Goal: Navigation & Orientation: Find specific page/section

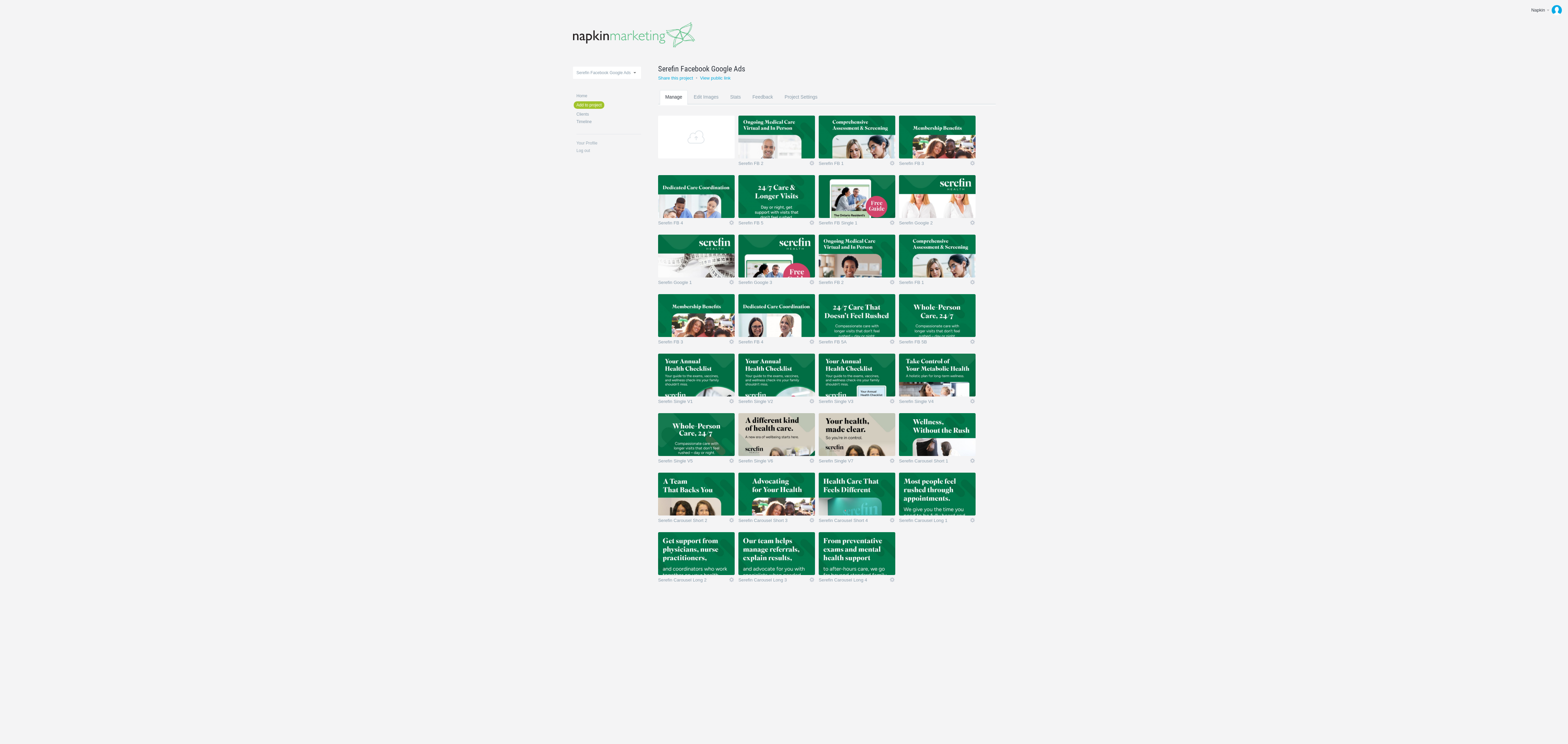
click at [796, 142] on img at bounding box center [777, 137] width 77 height 43
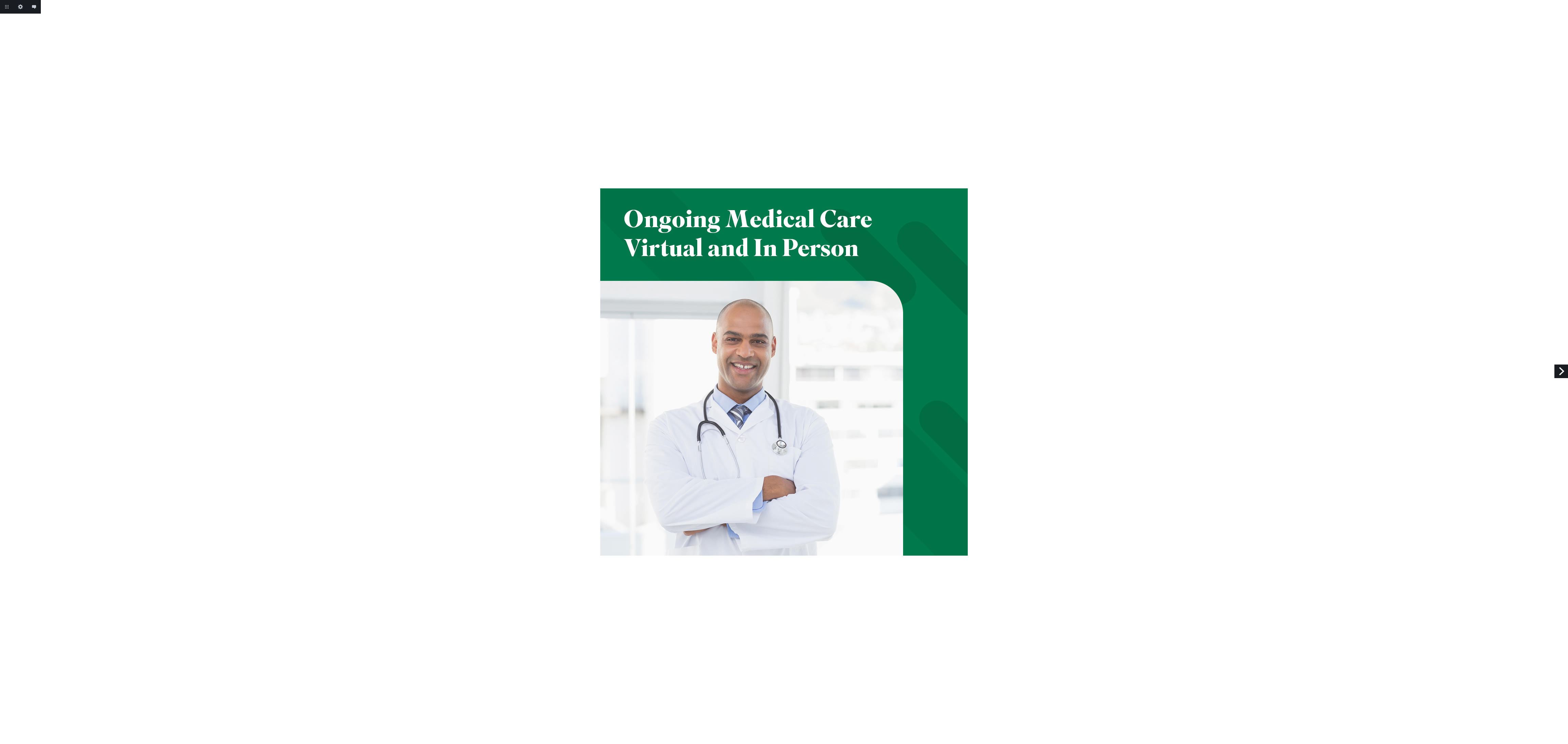
click at [1561, 372] on link "Next" at bounding box center [1561, 371] width 13 height 13
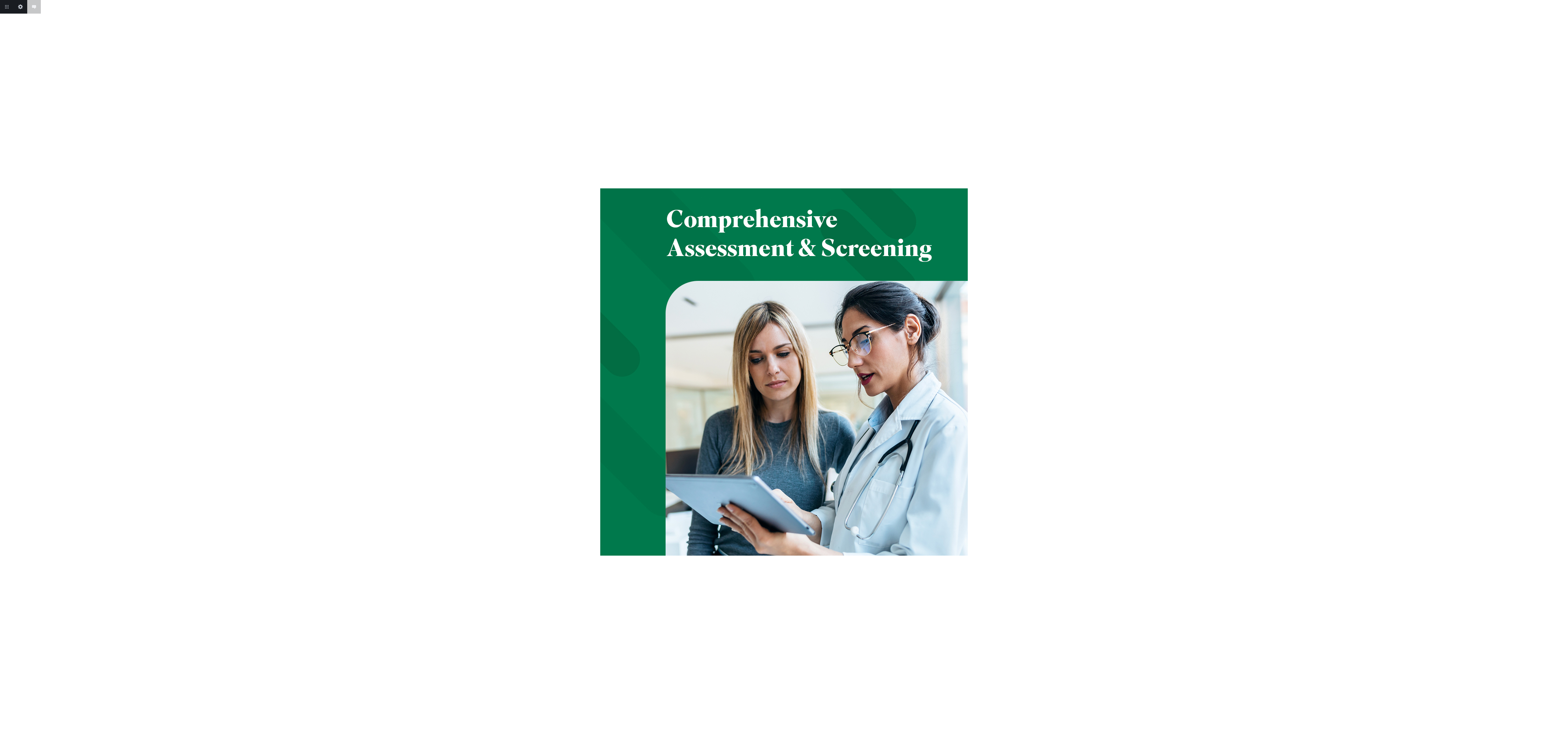
click at [1561, 372] on body "Add annotation Cancel Return to project Edit this image Add annotation" at bounding box center [784, 372] width 1568 height 744
click at [1561, 372] on link "Next" at bounding box center [1561, 371] width 13 height 13
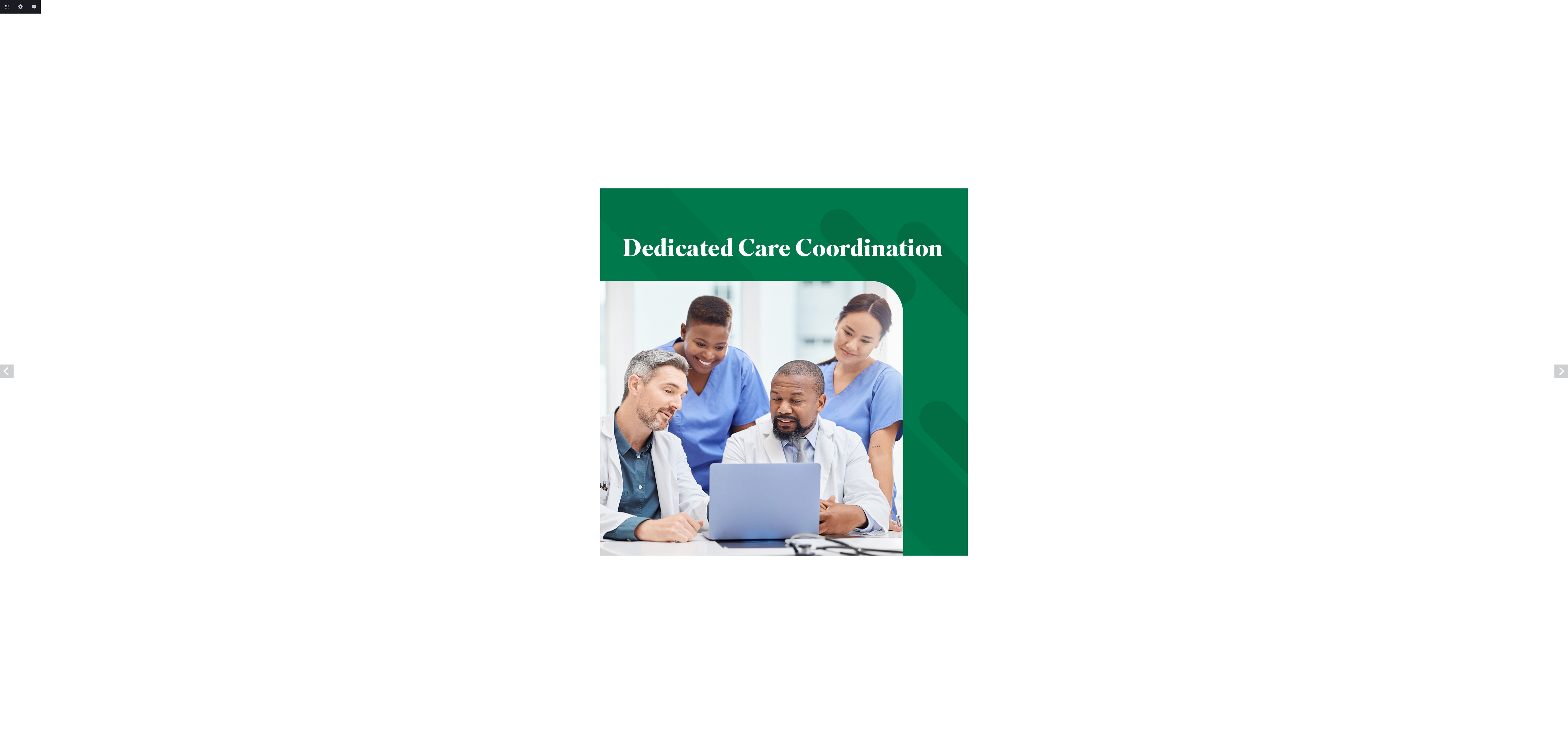
click at [1561, 372] on link "Next" at bounding box center [1561, 371] width 13 height 13
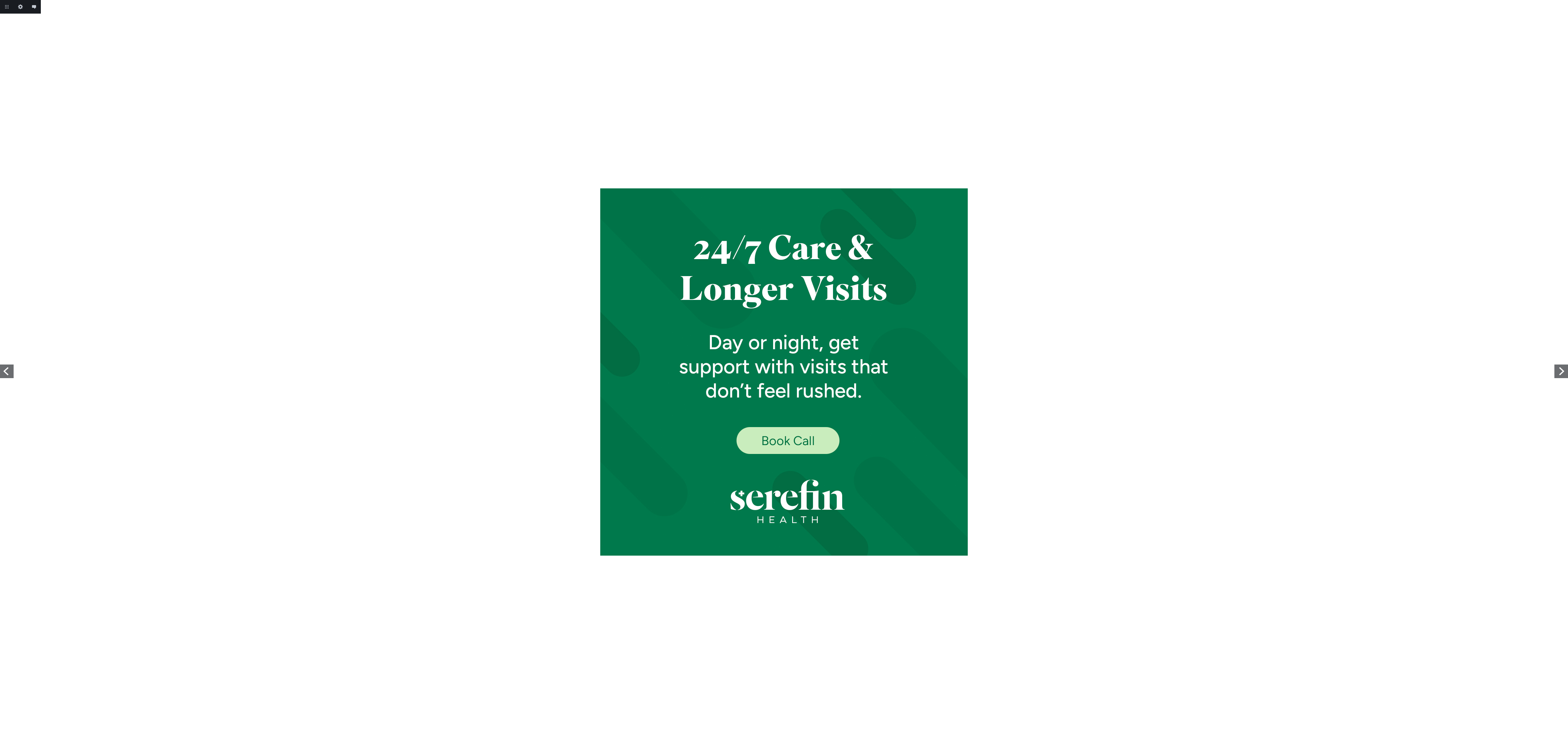
click at [1561, 372] on link "Next" at bounding box center [1561, 371] width 13 height 13
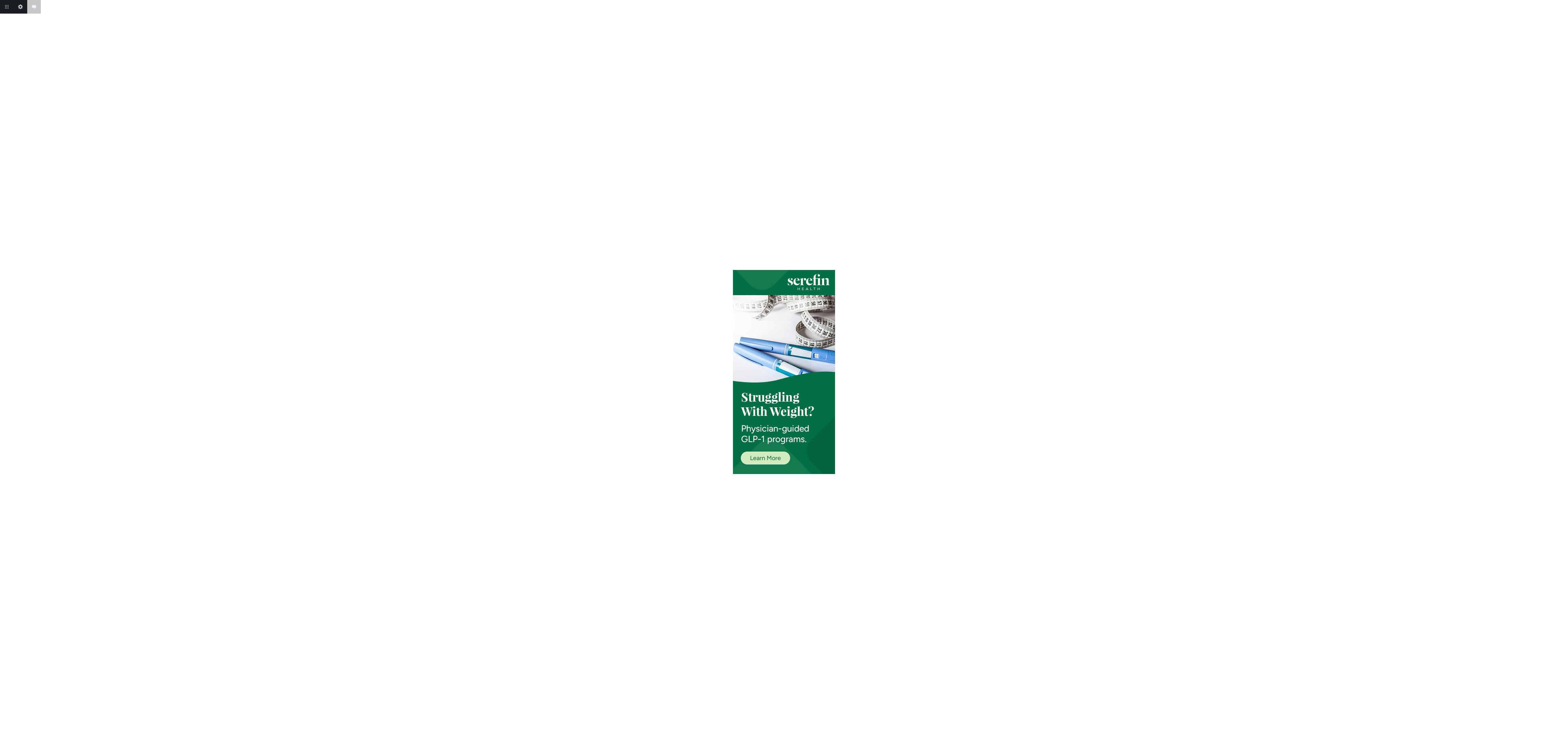
click at [1561, 372] on body "Add annotation Cancel Return to project Edit this image Add annotation" at bounding box center [784, 372] width 1568 height 744
click at [1561, 372] on link "Next" at bounding box center [1561, 371] width 13 height 13
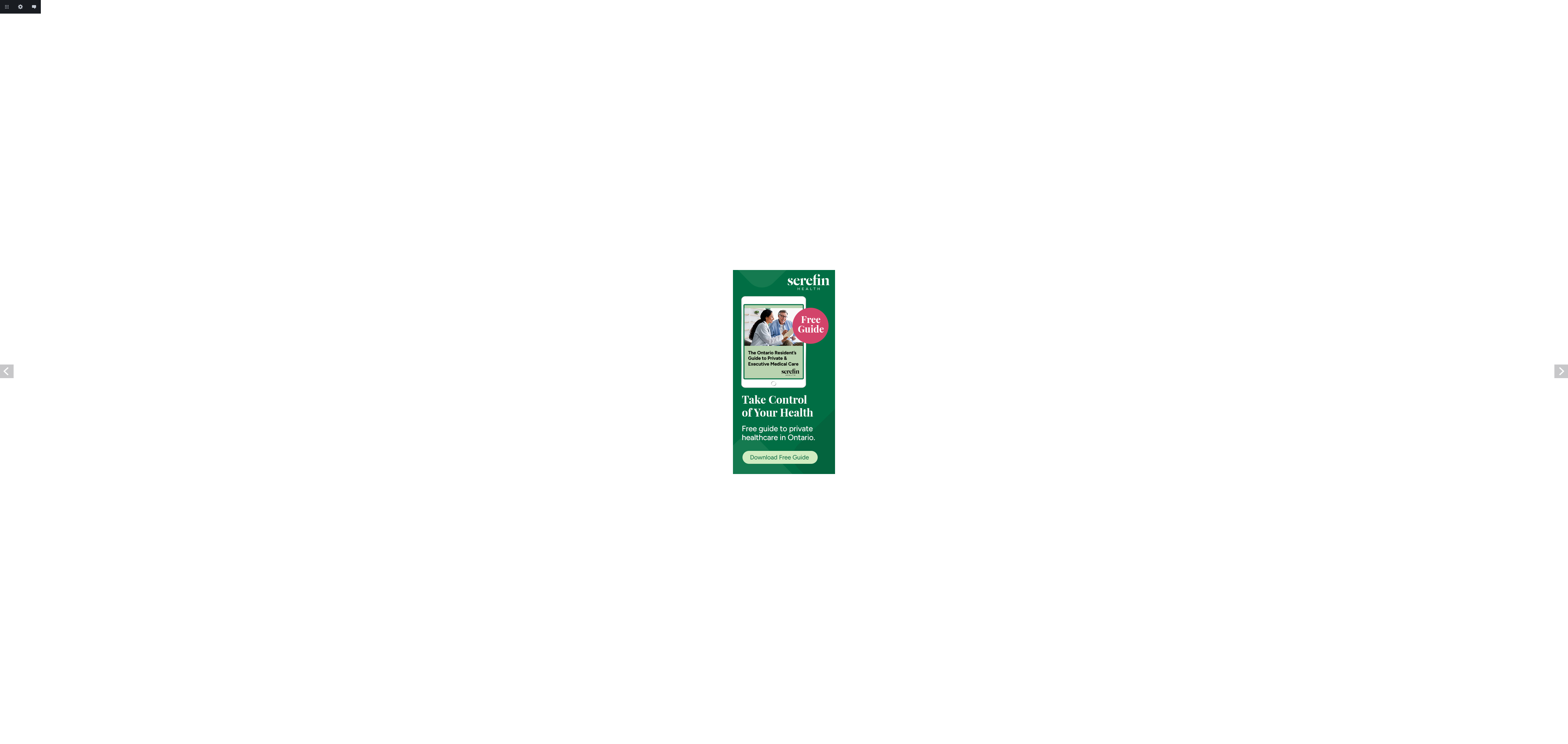
click at [1561, 372] on link "Next" at bounding box center [1561, 371] width 13 height 13
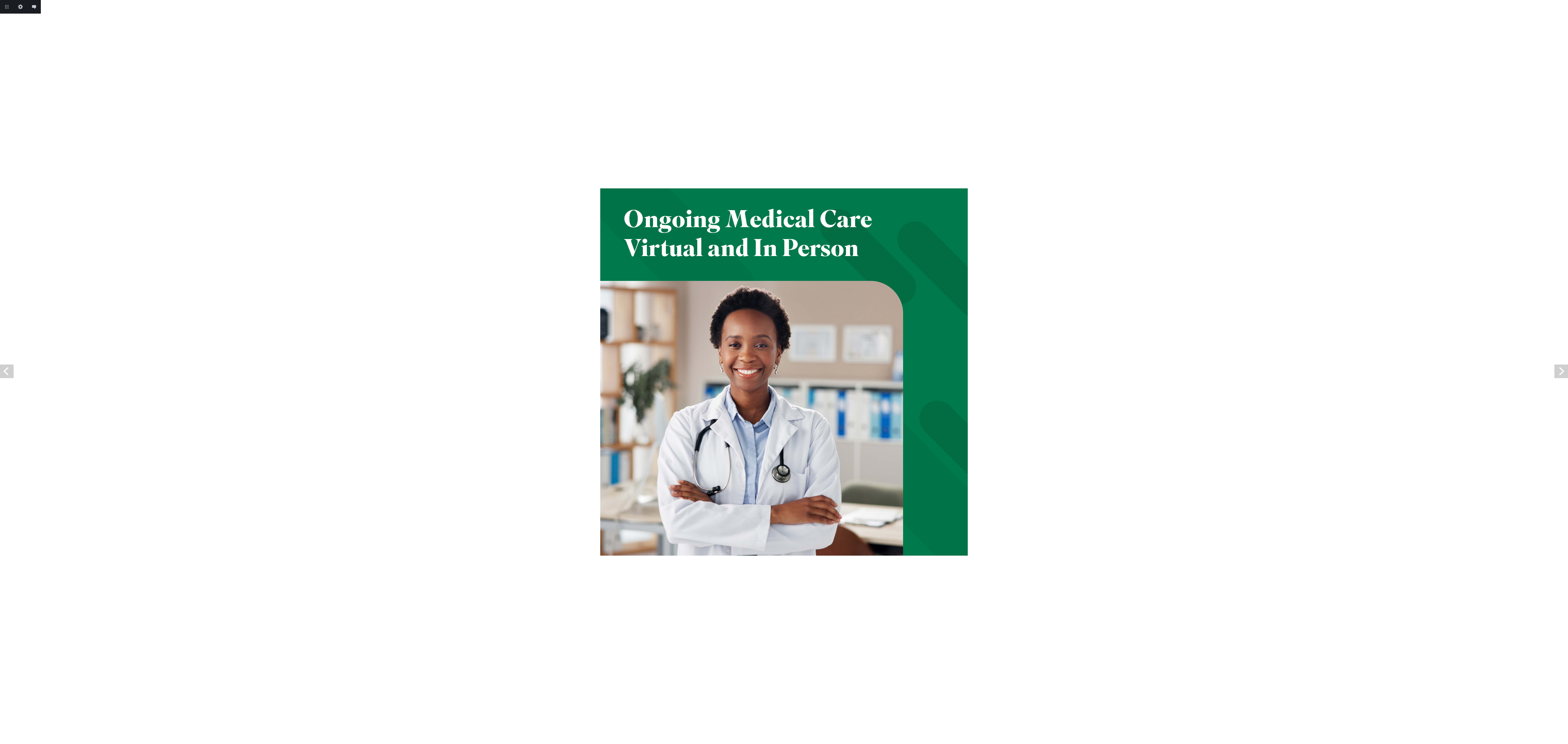
click at [1561, 372] on link "Next" at bounding box center [1561, 371] width 13 height 13
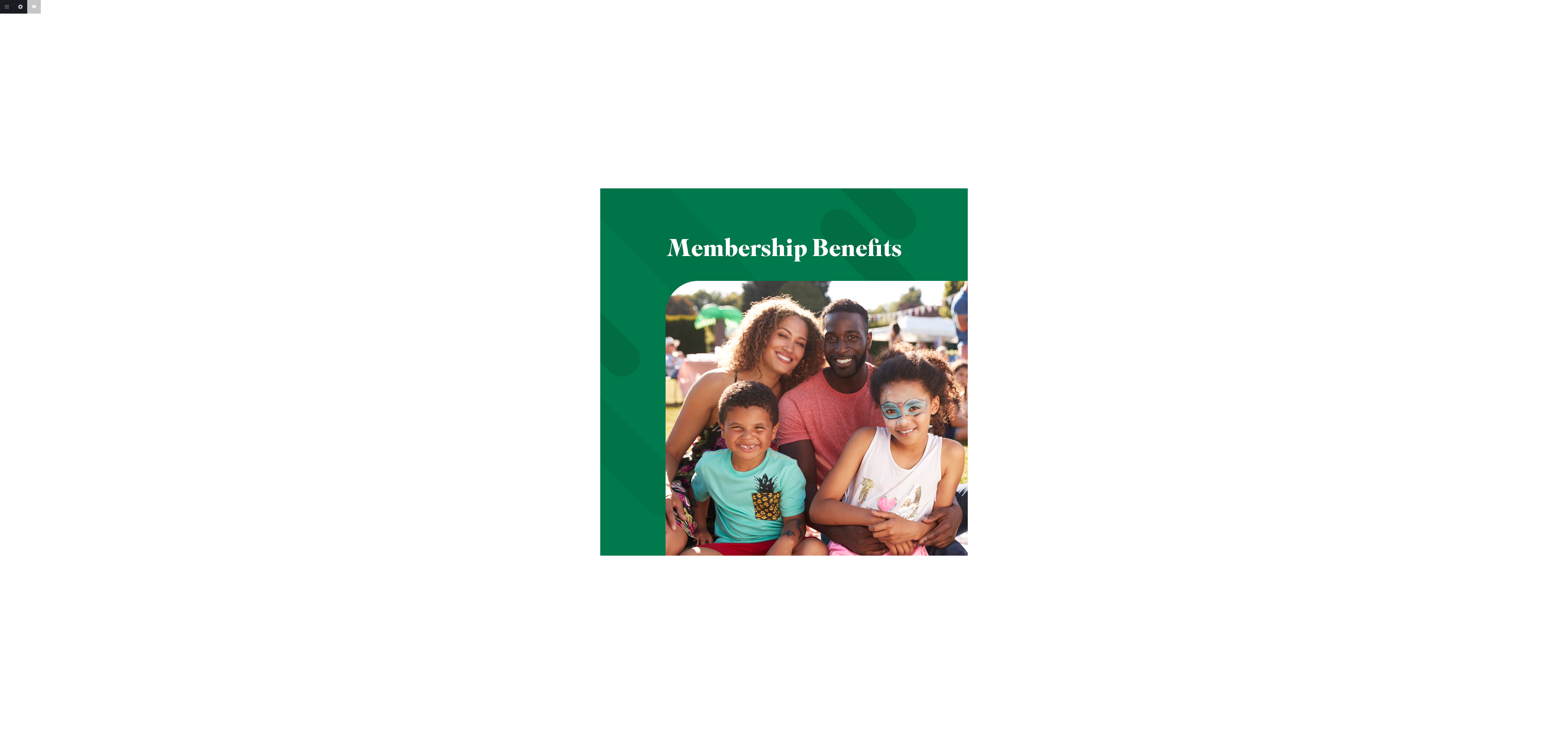
click at [1561, 372] on body "Add annotation Cancel Return to project Edit this image Add annotation" at bounding box center [784, 372] width 1568 height 744
click at [1561, 372] on link "Next" at bounding box center [1561, 371] width 13 height 13
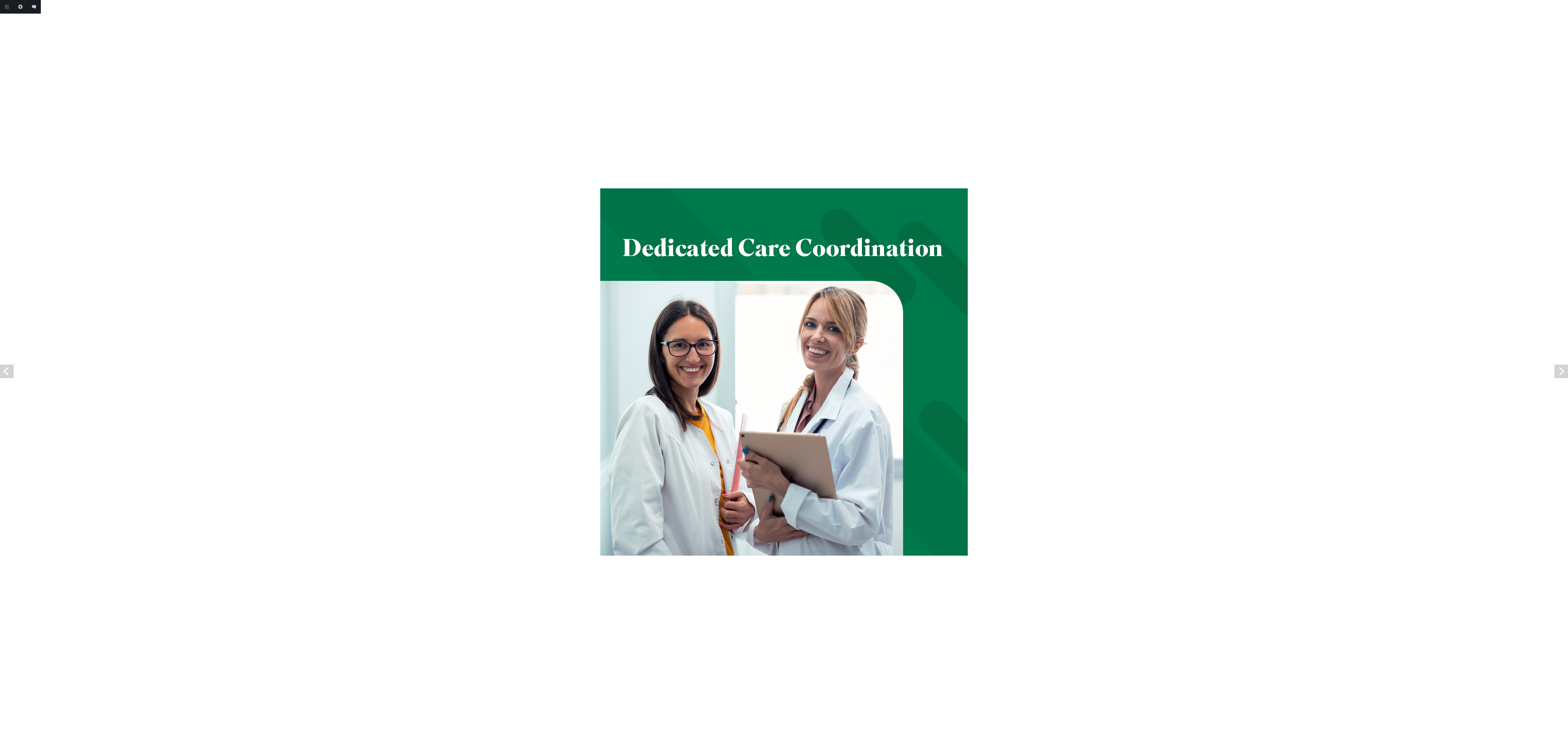
click at [1561, 372] on link "Next" at bounding box center [1561, 371] width 13 height 13
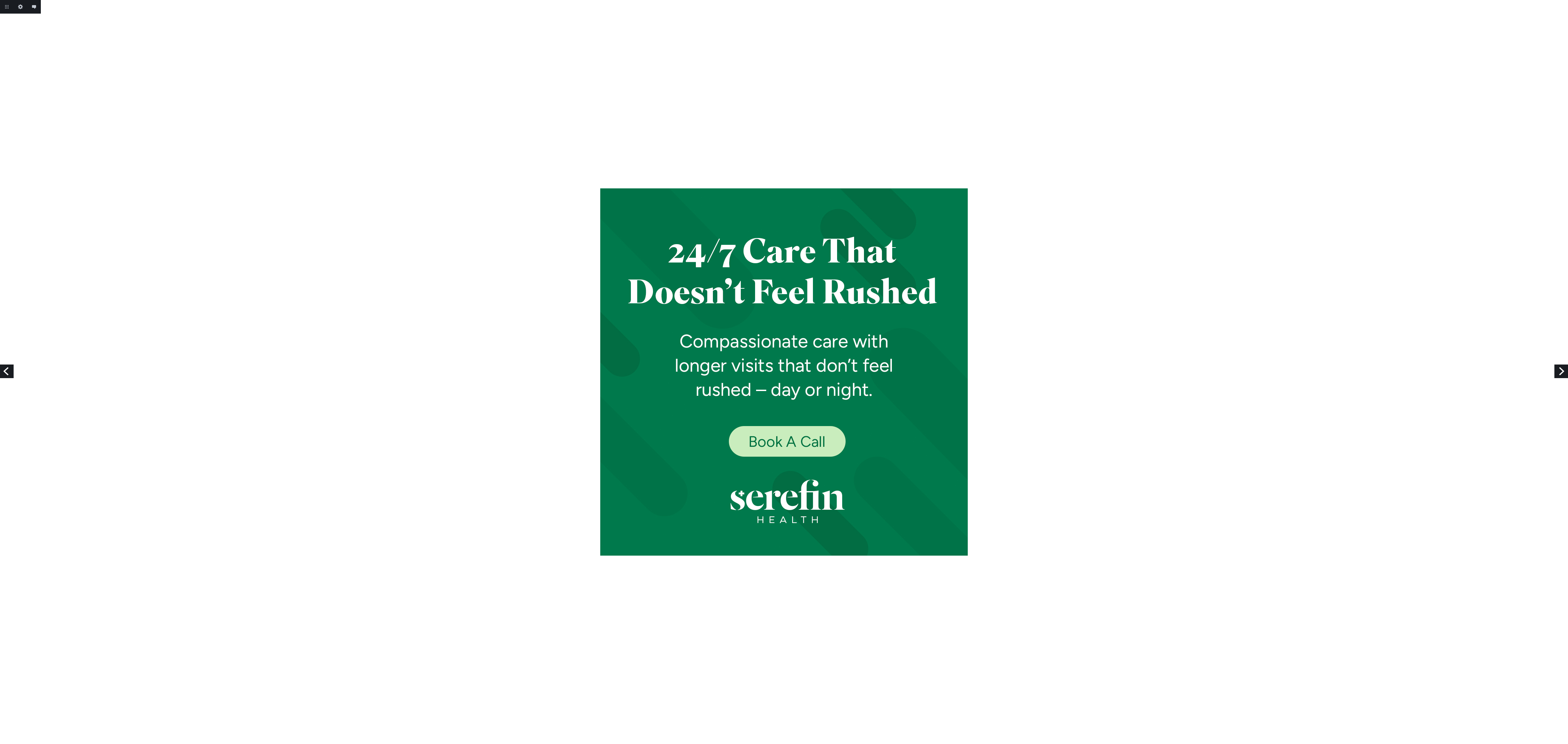
click at [1561, 372] on link "Next" at bounding box center [1561, 371] width 13 height 13
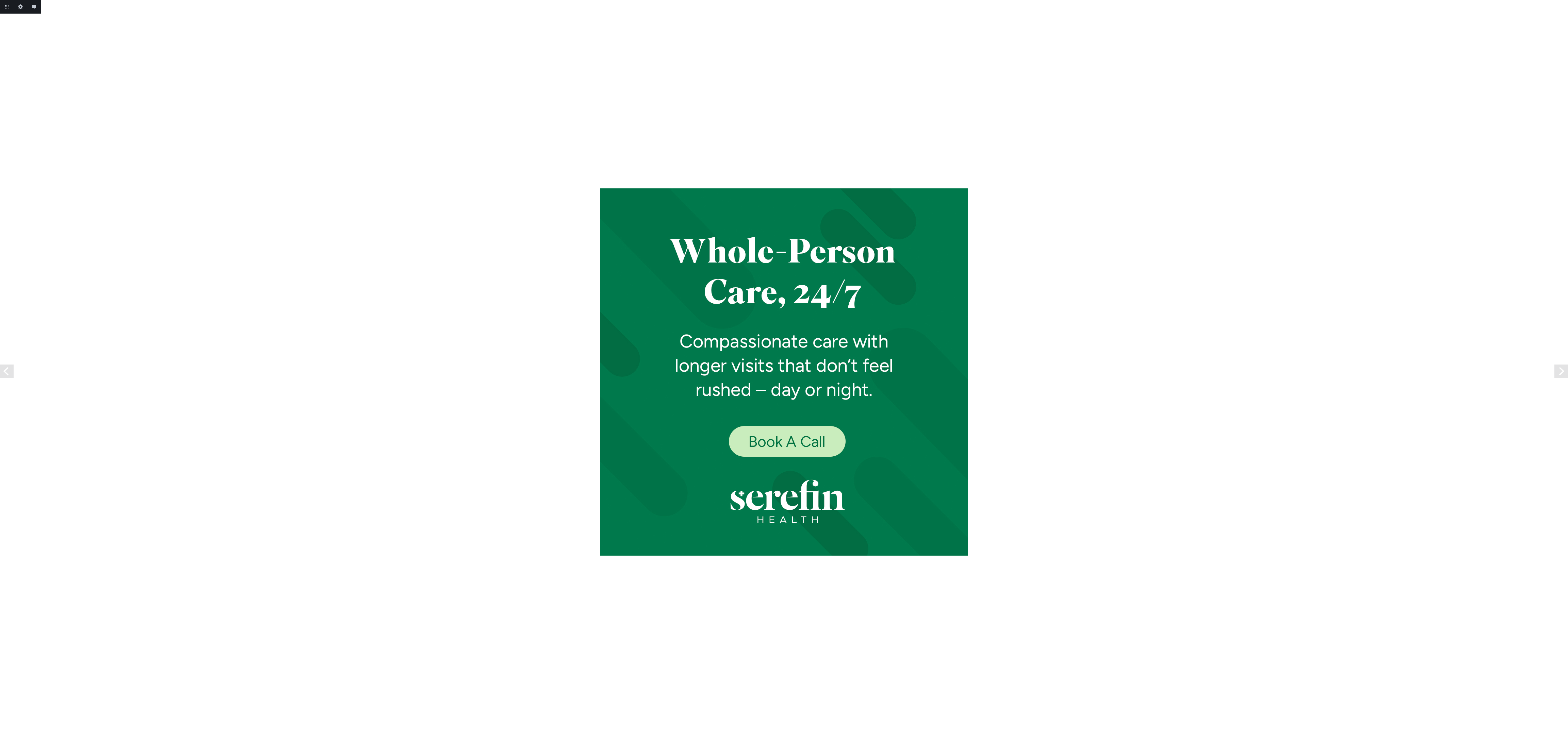
click at [1561, 372] on link "Next" at bounding box center [1561, 371] width 13 height 13
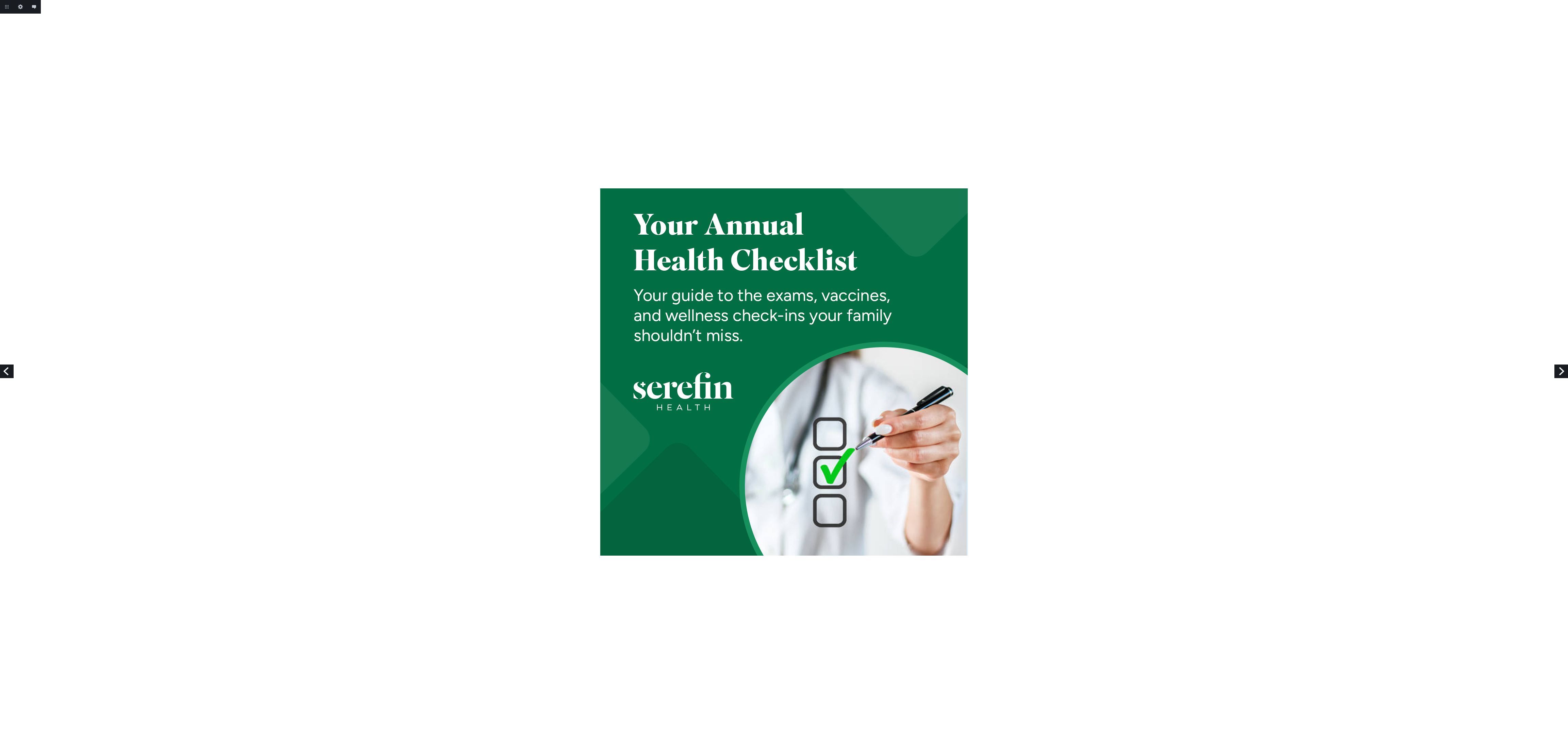
click at [1561, 372] on link "Next" at bounding box center [1561, 371] width 13 height 13
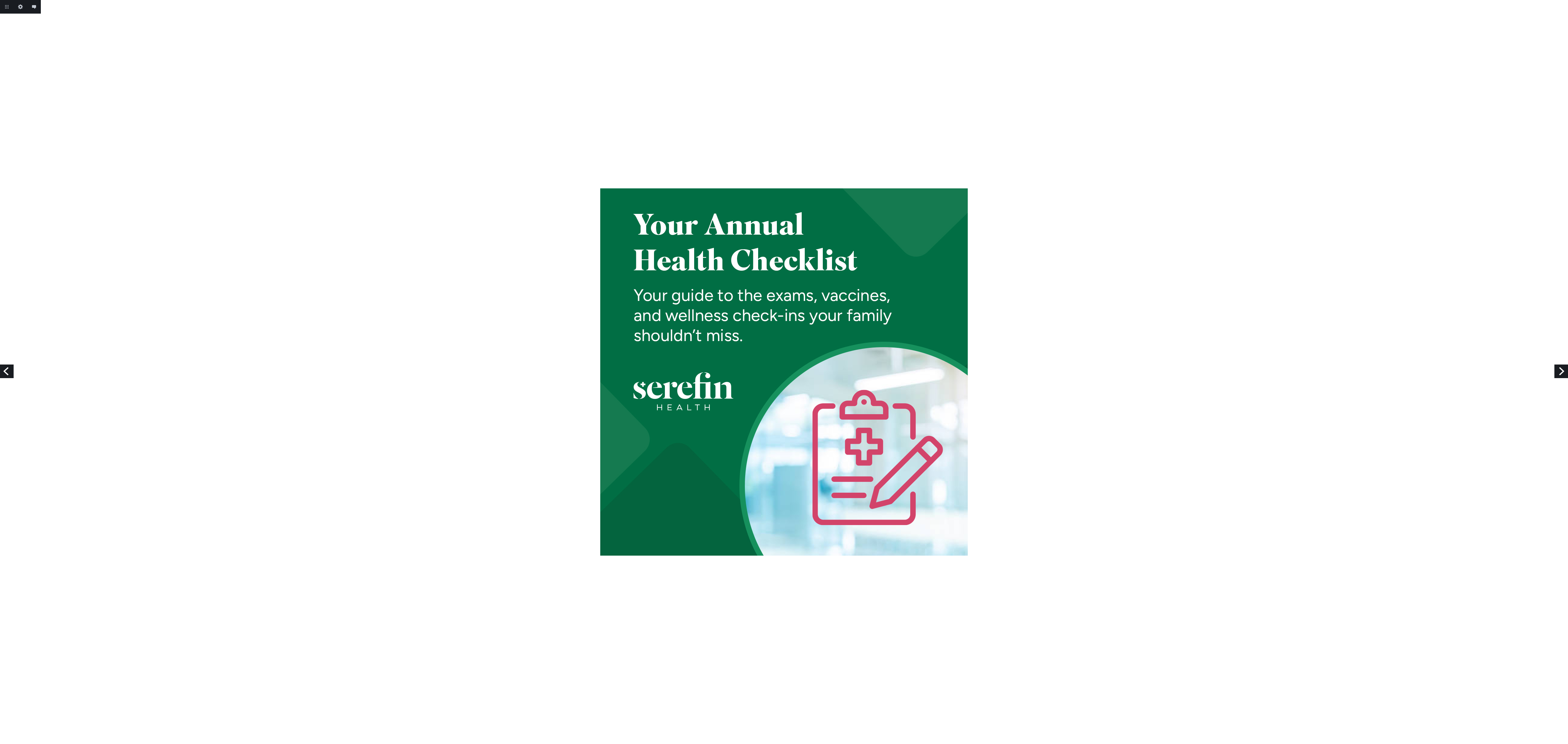
click at [1561, 372] on link "Next" at bounding box center [1561, 371] width 13 height 13
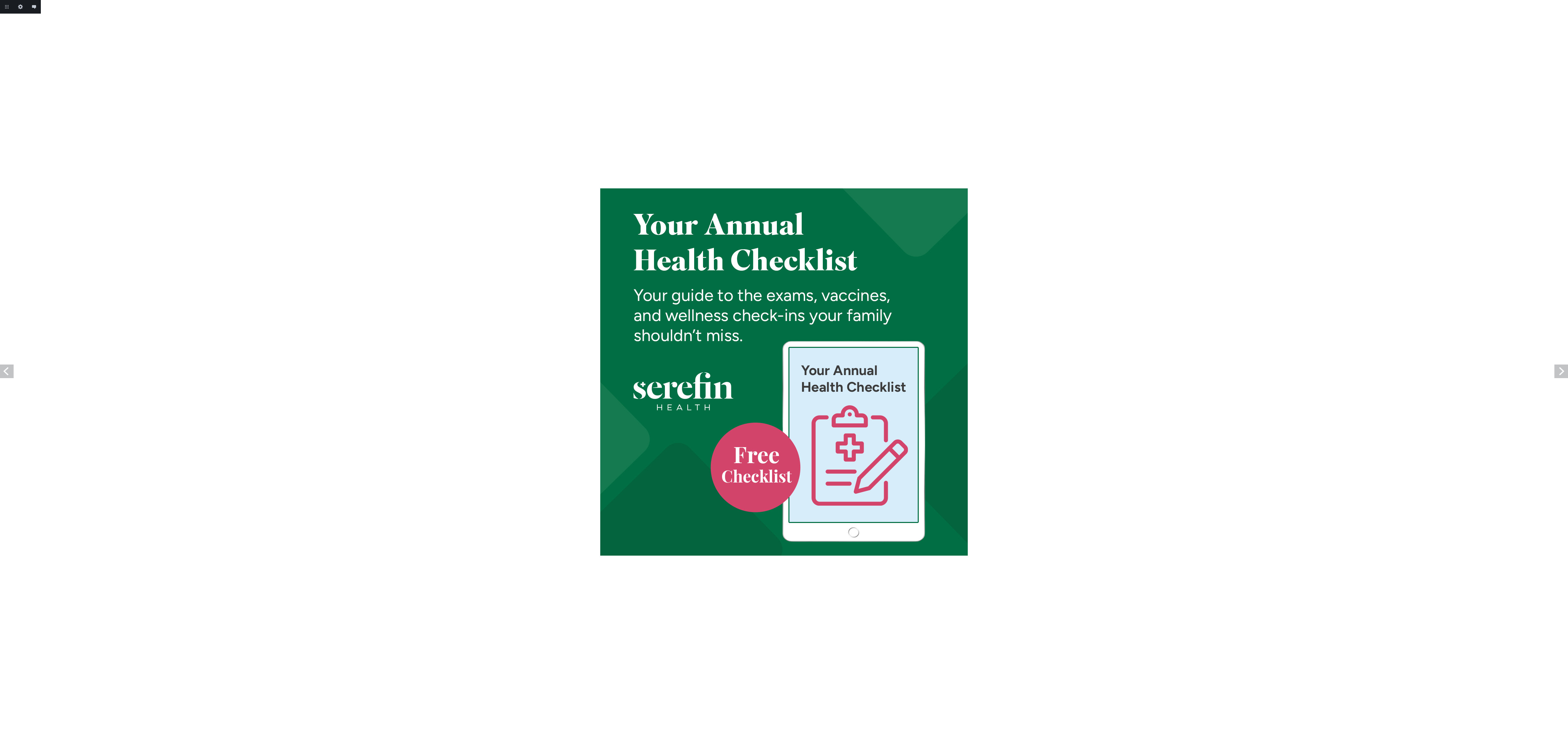
click at [1561, 372] on link "Next" at bounding box center [1561, 371] width 13 height 13
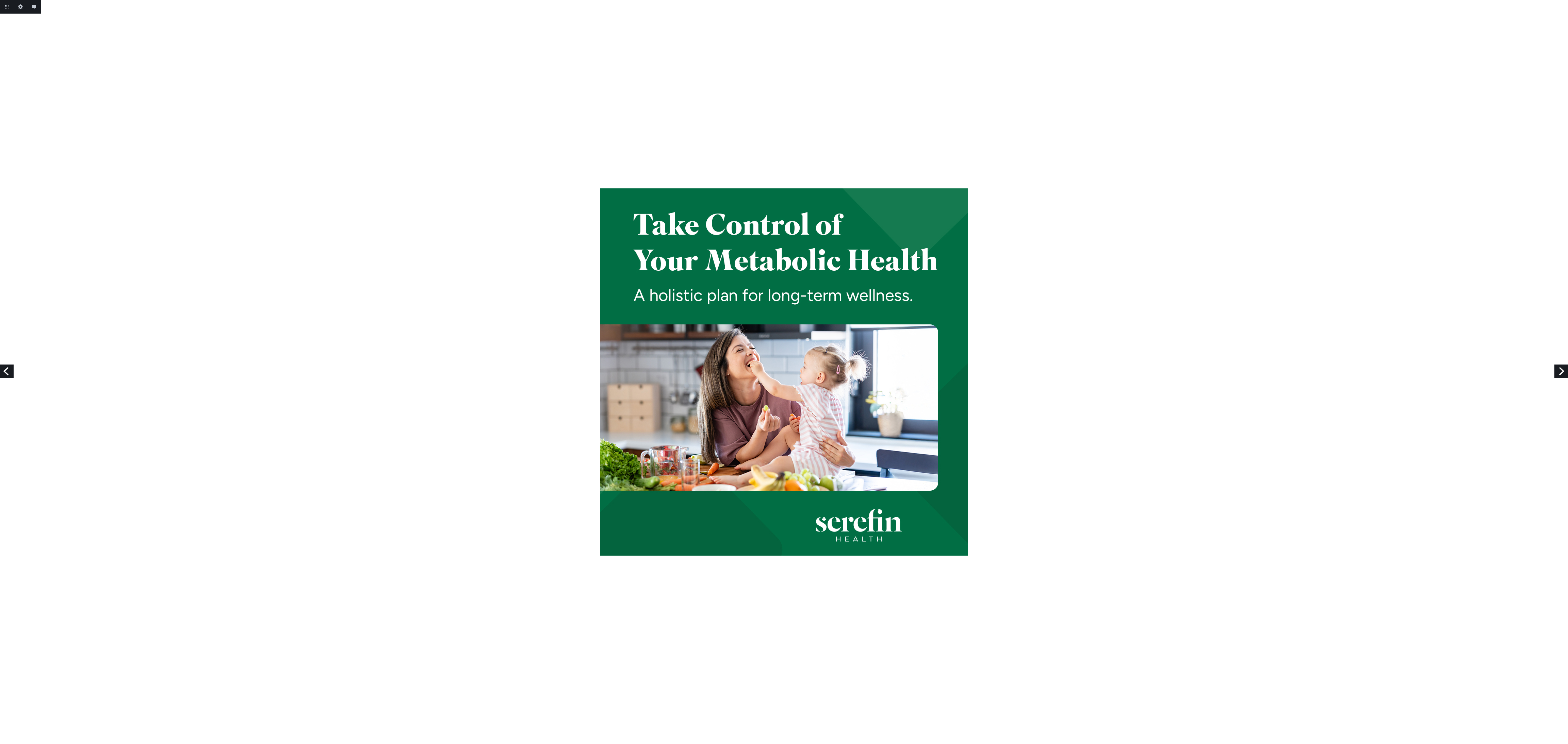
click at [1562, 370] on link "Next" at bounding box center [1561, 371] width 13 height 13
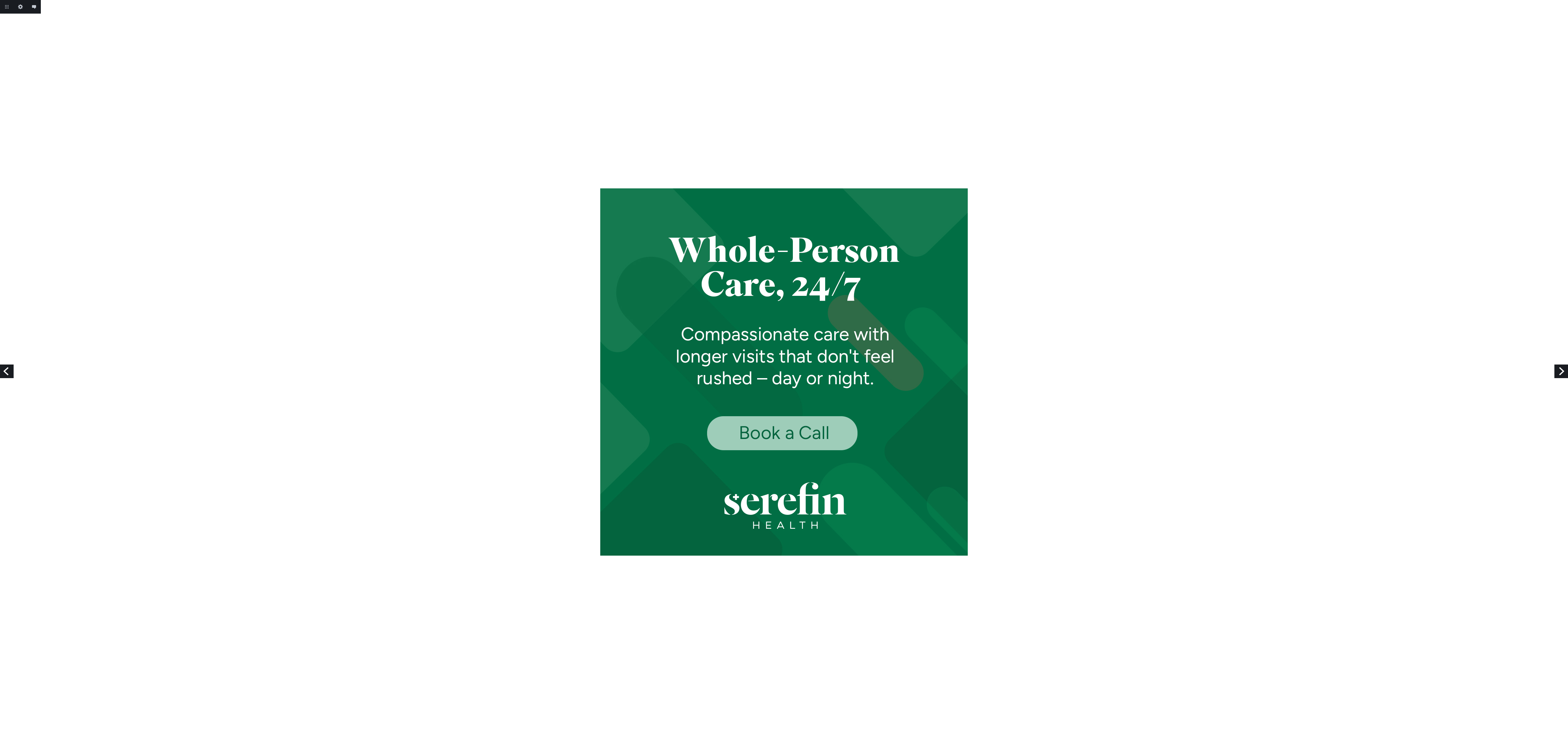
click at [1562, 370] on link "Next" at bounding box center [1561, 371] width 13 height 13
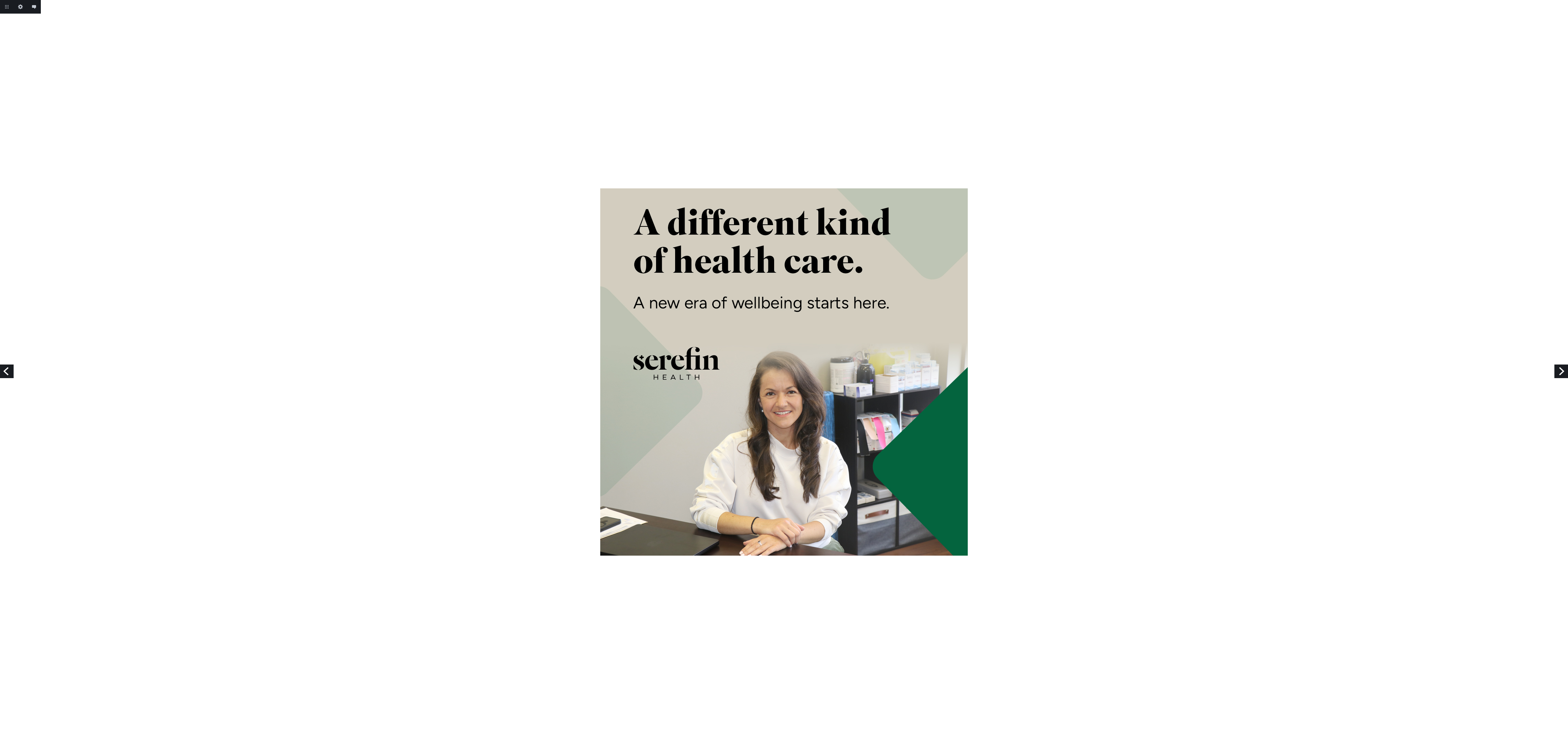
click at [1562, 370] on link "Next" at bounding box center [1561, 371] width 13 height 13
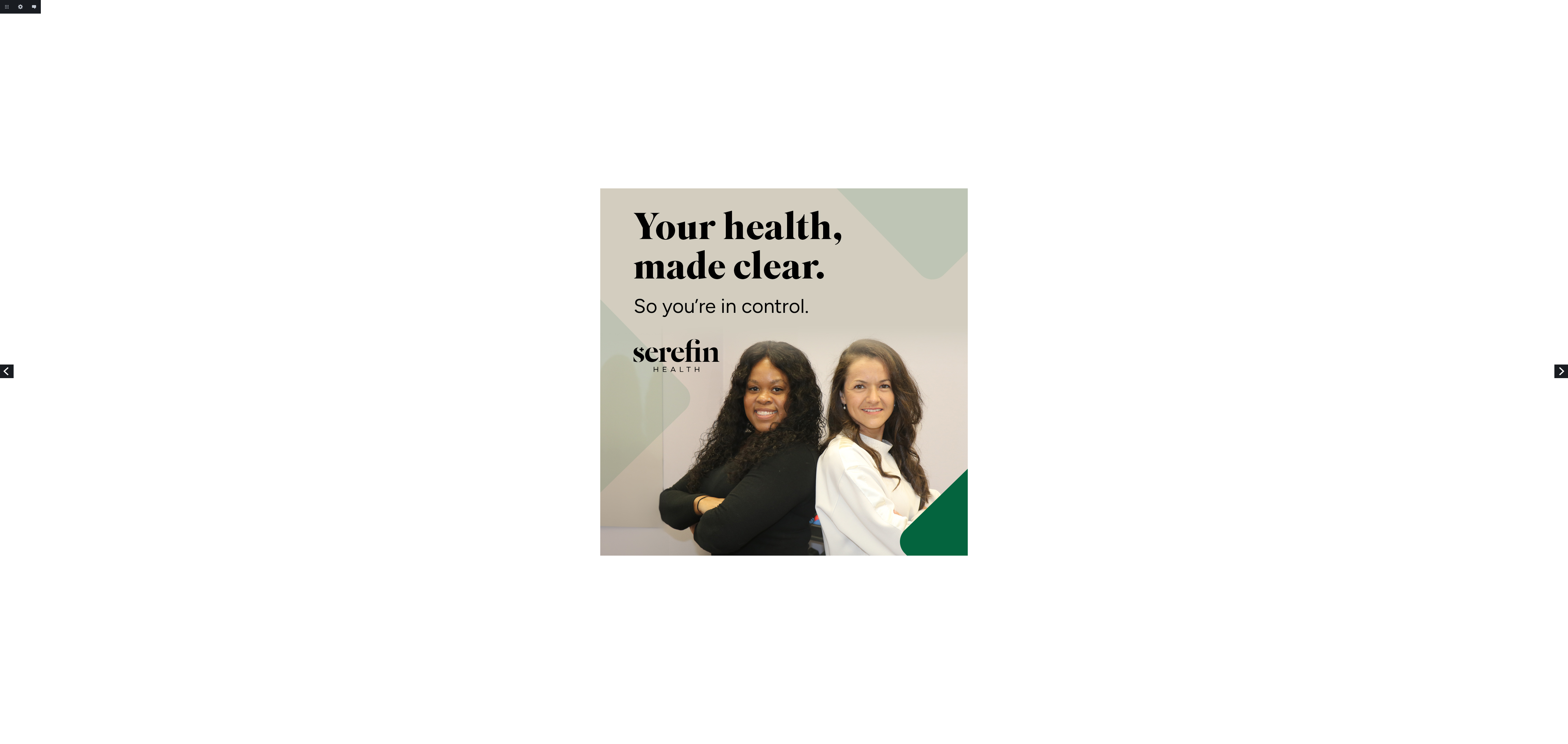
click at [1562, 370] on link "Next" at bounding box center [1561, 371] width 13 height 13
click at [1556, 369] on link "Next" at bounding box center [1561, 371] width 13 height 13
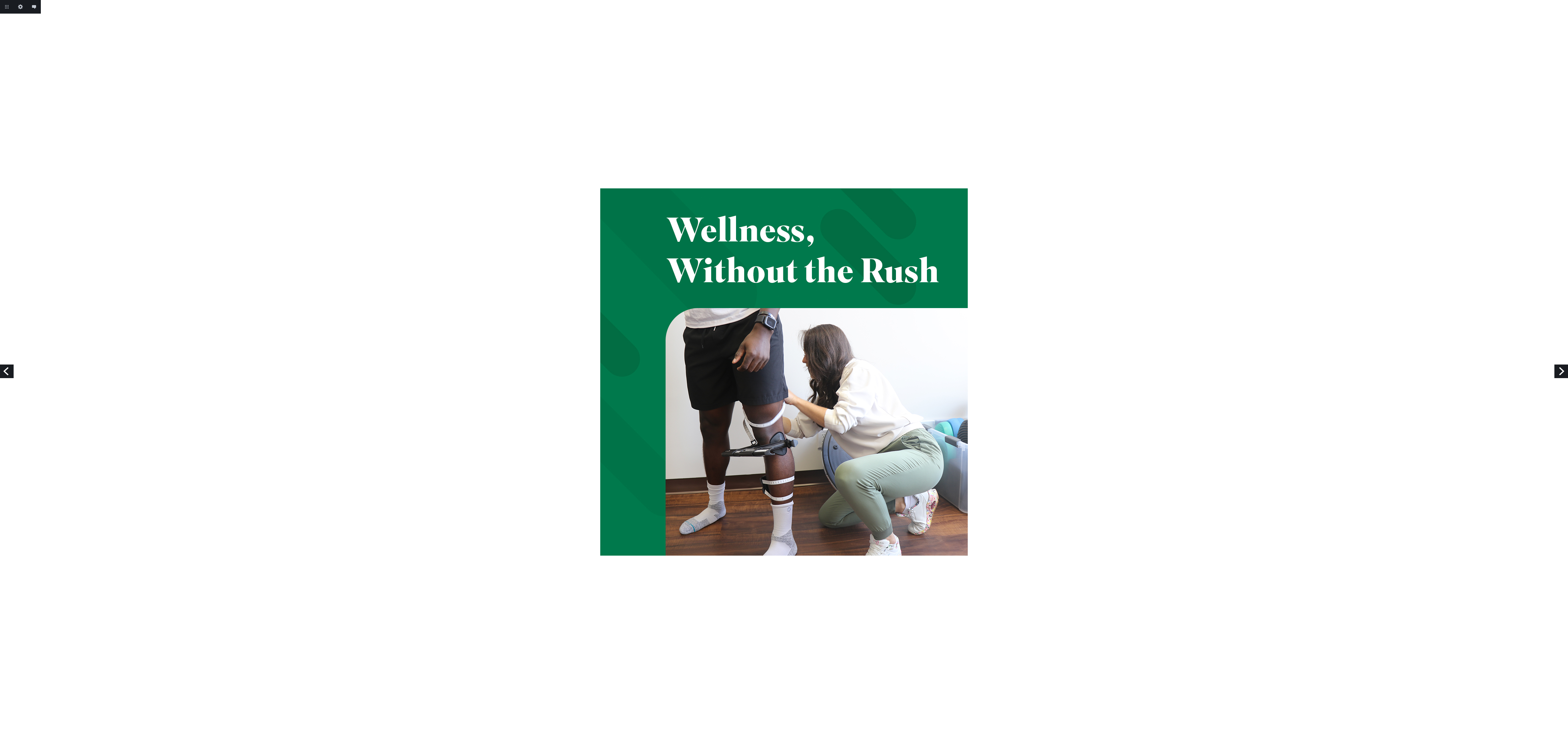
click at [1564, 369] on link "Next" at bounding box center [1561, 371] width 13 height 13
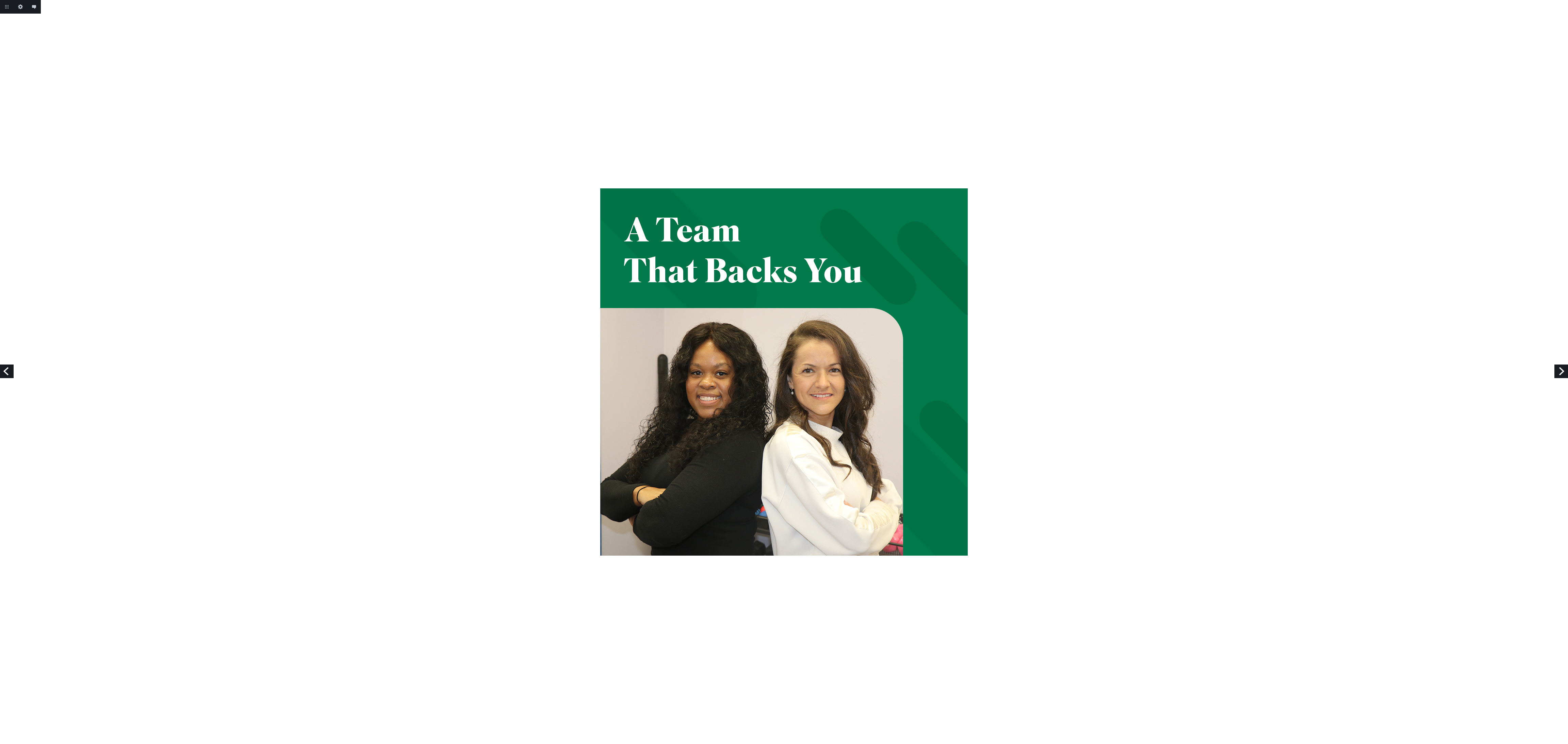
click at [1561, 366] on link "Next" at bounding box center [1561, 371] width 13 height 13
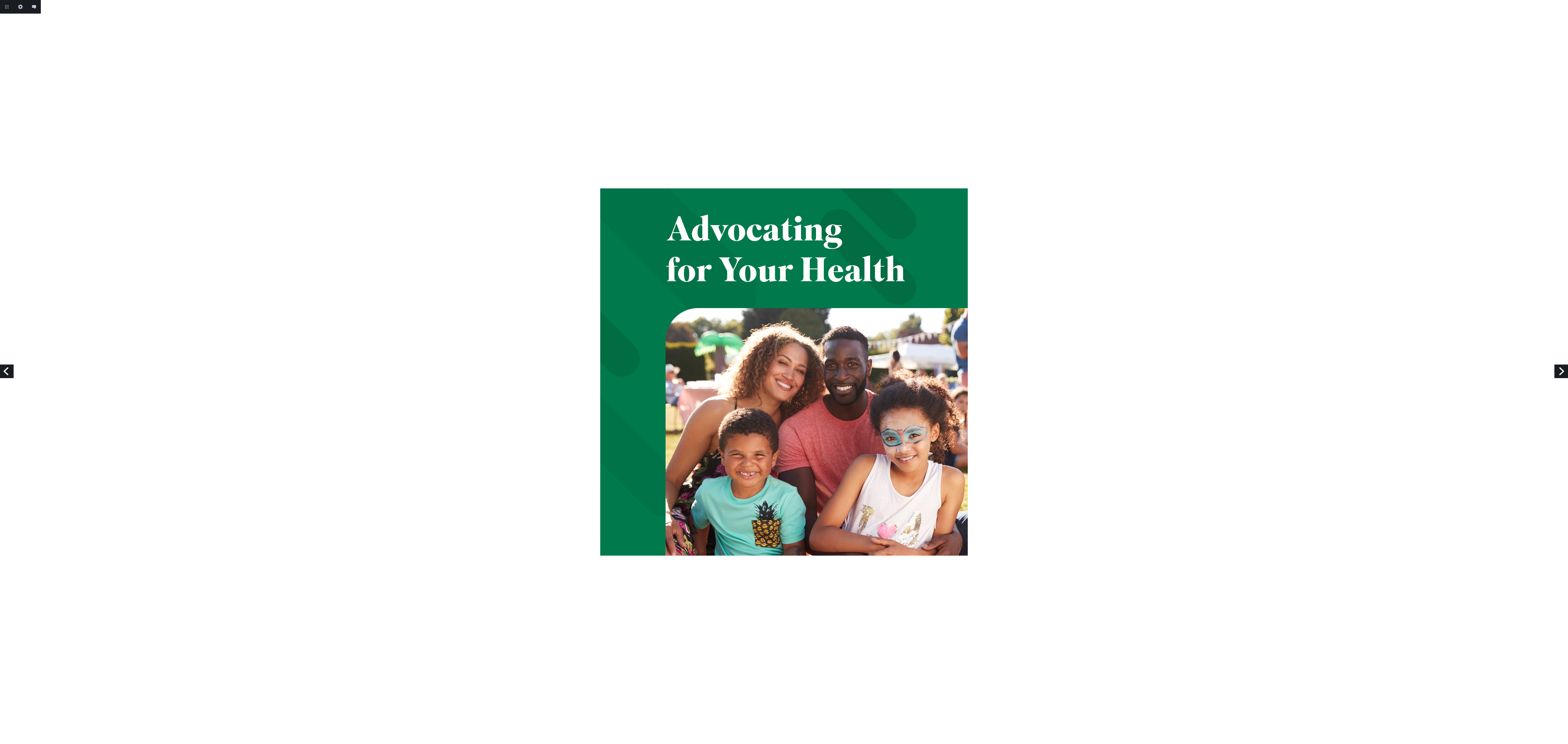
click at [1559, 366] on link "Next" at bounding box center [1561, 371] width 13 height 13
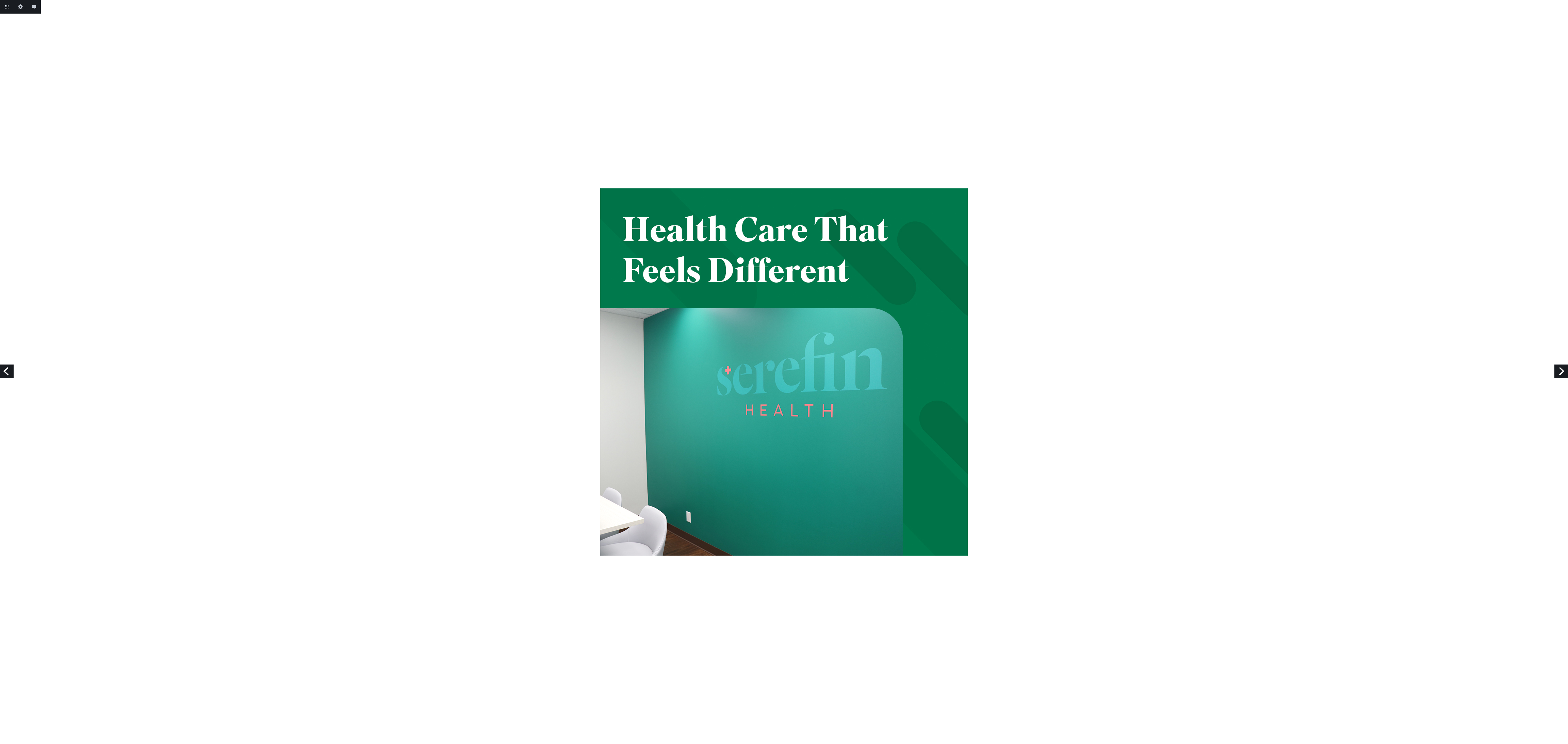
click at [1555, 372] on link "Next" at bounding box center [1561, 371] width 13 height 13
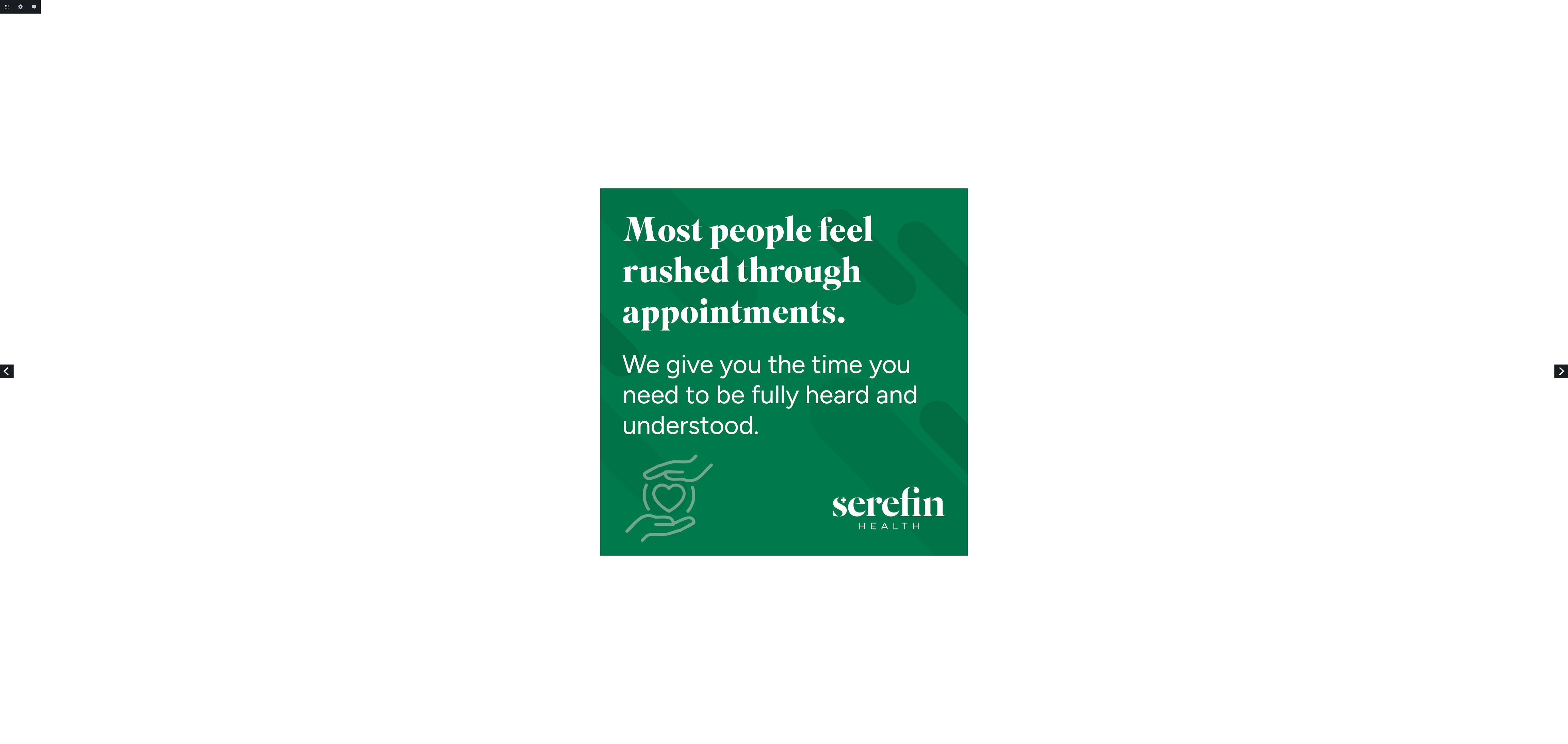
click at [1555, 372] on link "Next" at bounding box center [1561, 371] width 13 height 13
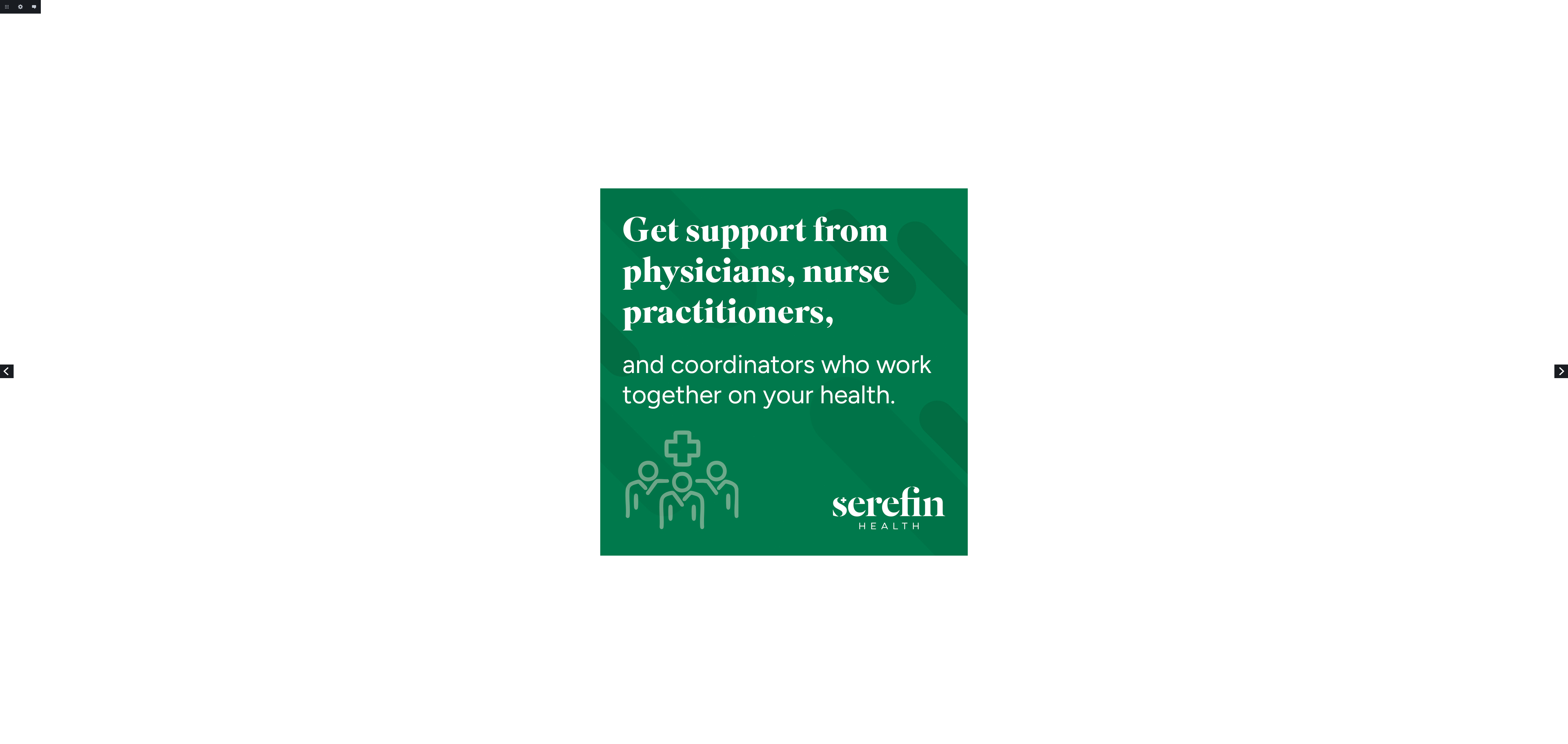
click at [1555, 372] on link "Next" at bounding box center [1561, 371] width 13 height 13
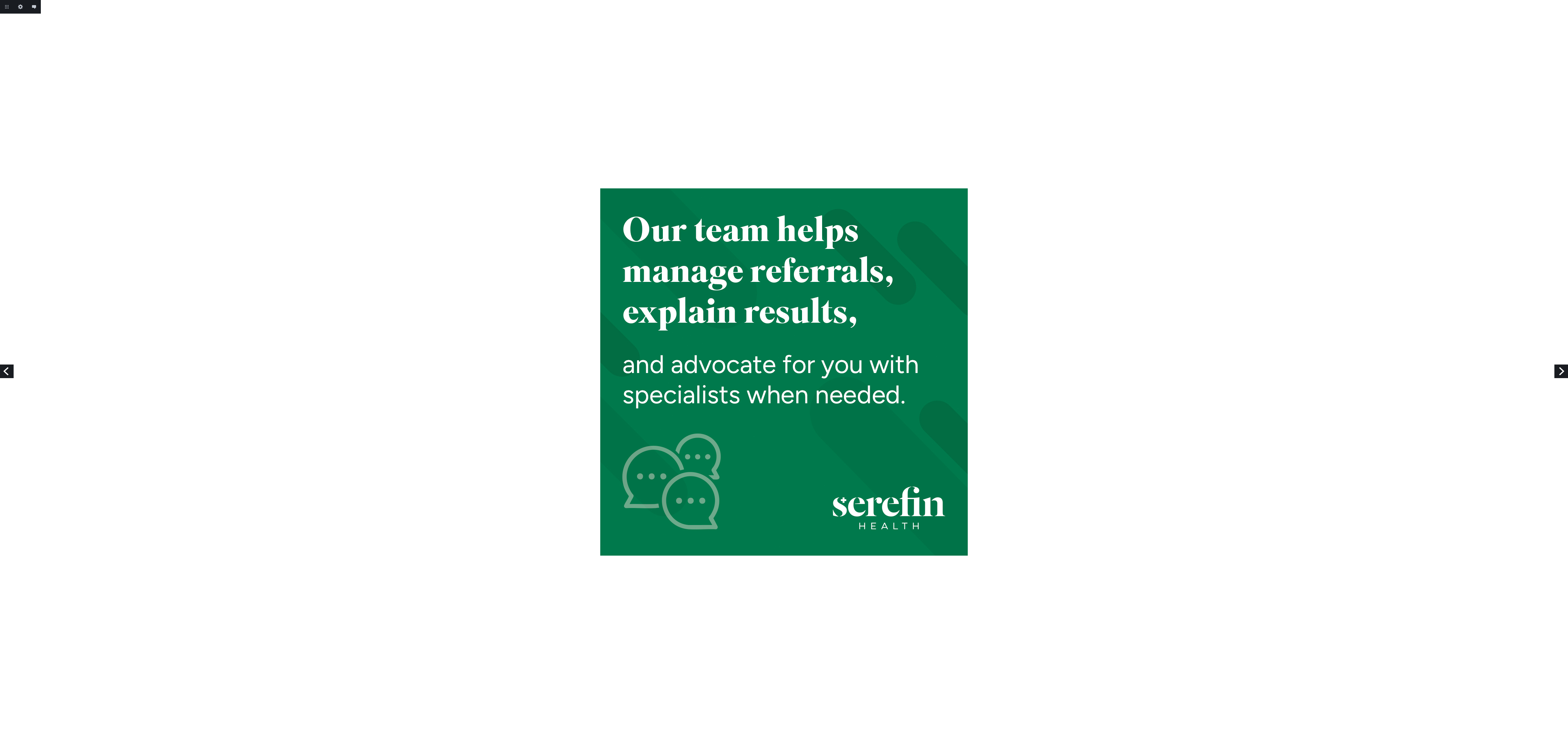
click at [1555, 372] on link "Next" at bounding box center [1561, 371] width 13 height 13
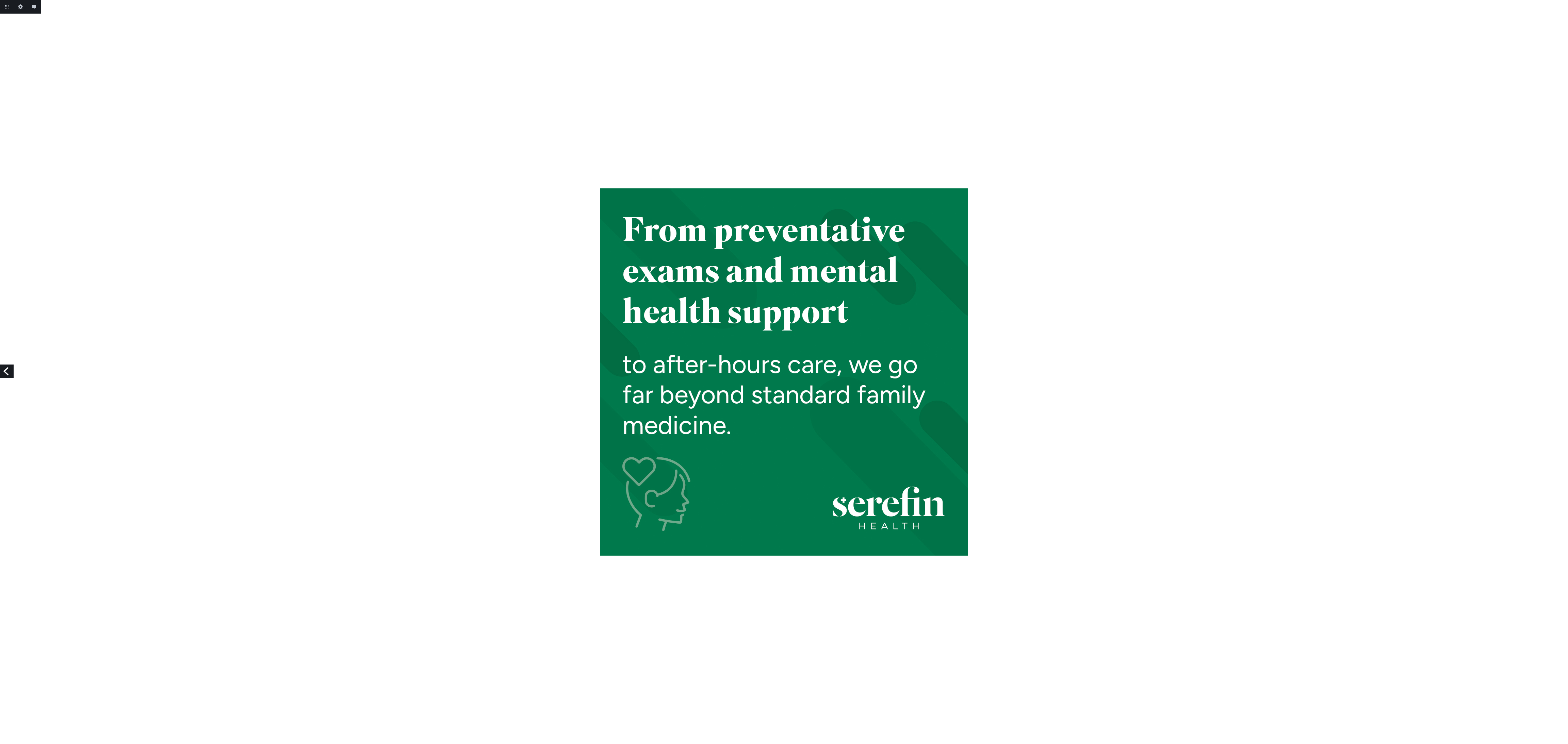
click at [1555, 372] on div at bounding box center [784, 372] width 1568 height 367
